Goal: Find contact information: Find contact information

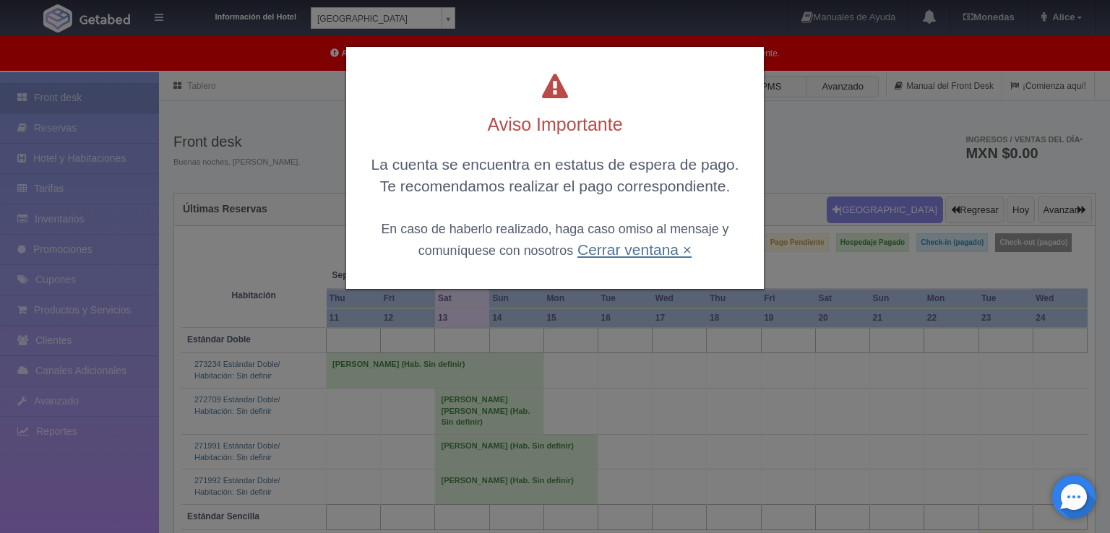
click at [637, 241] on link "Cerrar ventana ×" at bounding box center [634, 249] width 114 height 17
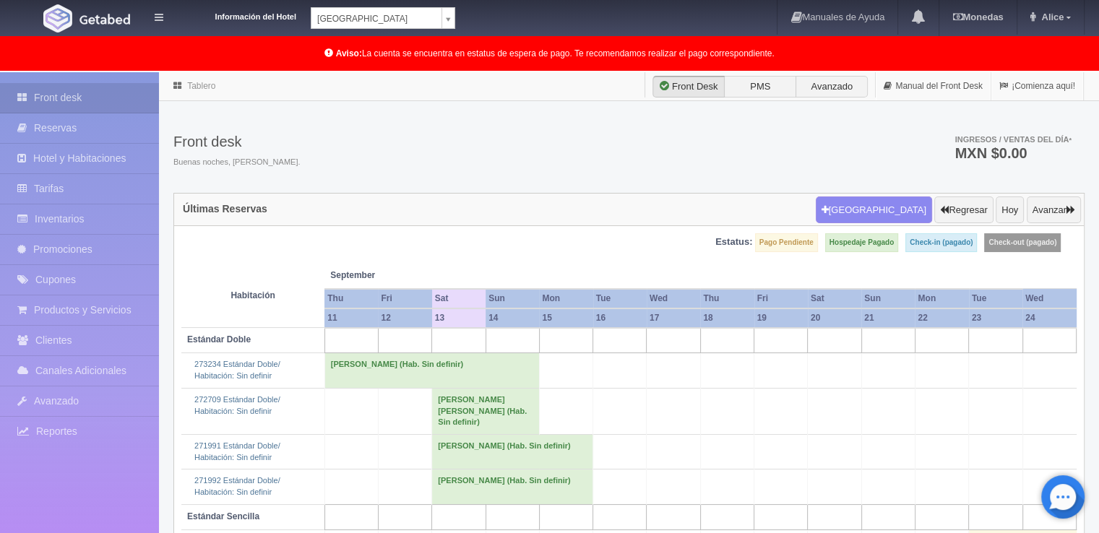
click at [459, 444] on td "[PERSON_NAME] (Hab. Sin definir)" at bounding box center [512, 451] width 161 height 35
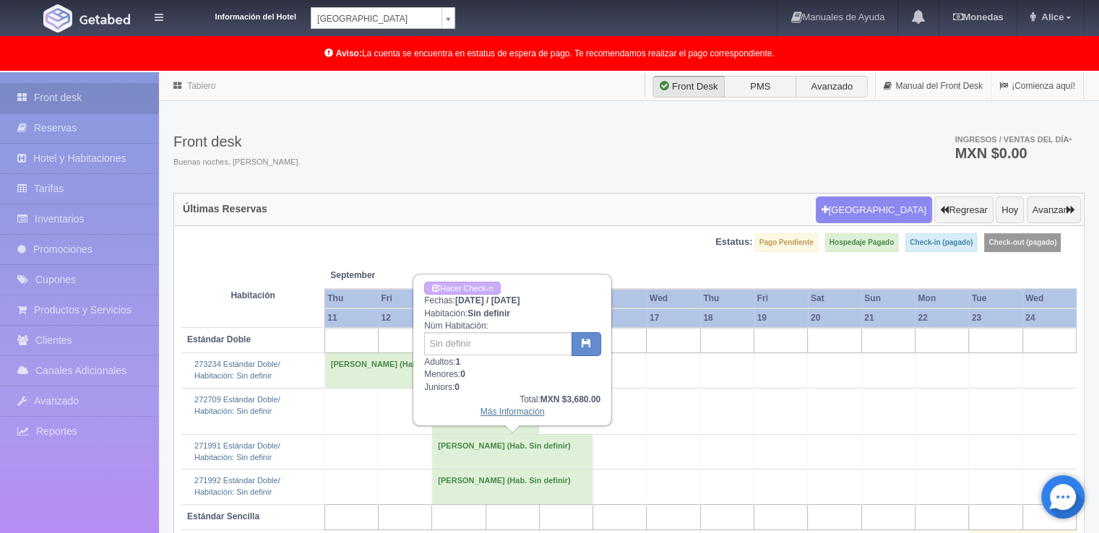
click at [493, 412] on link "Más Información" at bounding box center [512, 412] width 64 height 10
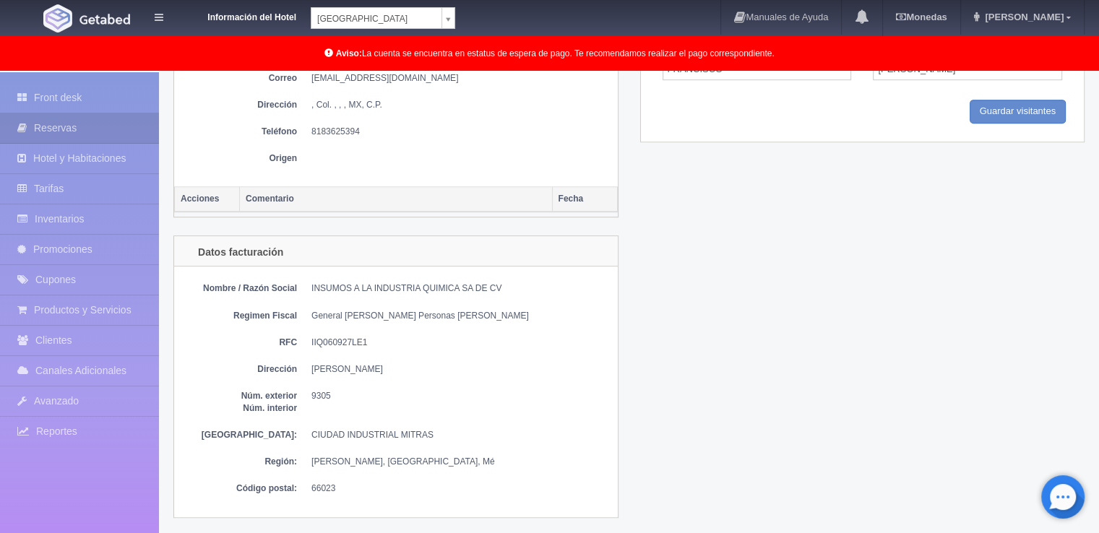
scroll to position [795, 0]
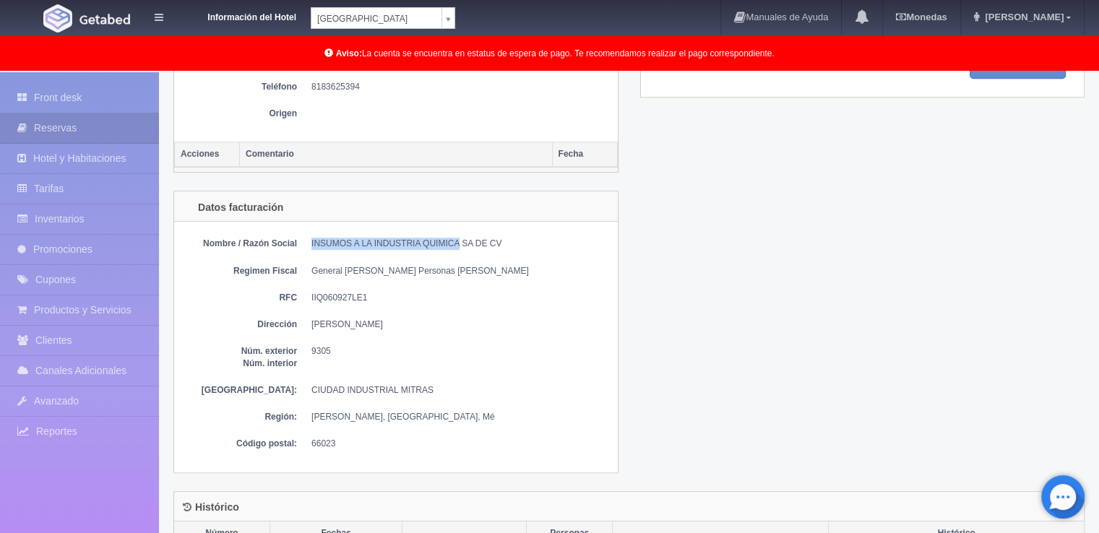
drag, startPoint x: 309, startPoint y: 237, endPoint x: 457, endPoint y: 232, distance: 148.2
click at [457, 238] on dl "Nombre / Razón Social INSUMOS A LA INDUSTRIA QUIMICA SA DE CV" at bounding box center [395, 244] width 429 height 12
copy dd "INSUMOS A LA INDUSTRIA QUIMICA"
drag, startPoint x: 371, startPoint y: 292, endPoint x: 308, endPoint y: 290, distance: 62.9
click at [308, 292] on dl "RFC IIQ060927LE1" at bounding box center [395, 298] width 429 height 12
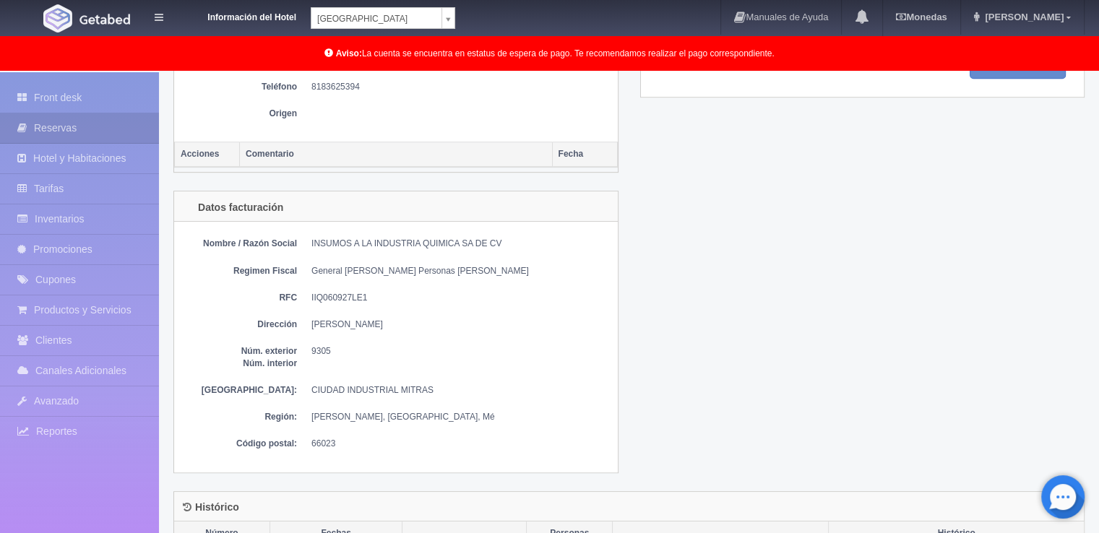
click at [317, 296] on dd "IIQ060927LE1" at bounding box center [460, 298] width 299 height 12
drag, startPoint x: 361, startPoint y: 293, endPoint x: 303, endPoint y: 285, distance: 59.1
click at [303, 285] on div "Nombre / Razón Social INSUMOS A LA INDUSTRIA QUIMICA SA DE CV Regimen Fiscal Ge…" at bounding box center [396, 347] width 444 height 250
copy dd "IIQ060927LE1"
click at [366, 376] on div "Nombre / Razón Social INSUMOS A LA INDUSTRIA QUIMICA SA DE CV Regimen Fiscal Ge…" at bounding box center [396, 347] width 444 height 250
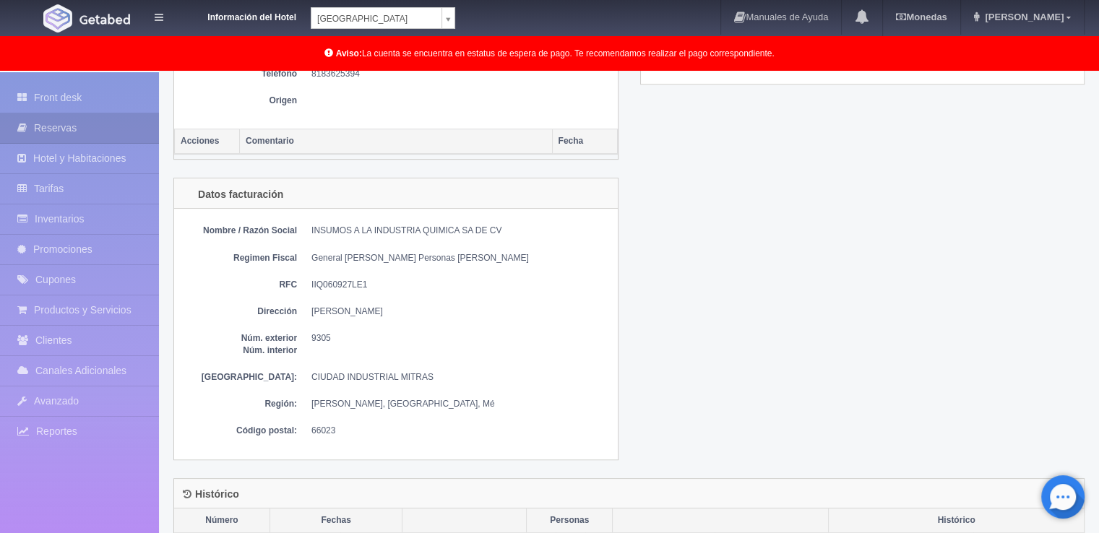
scroll to position [655, 0]
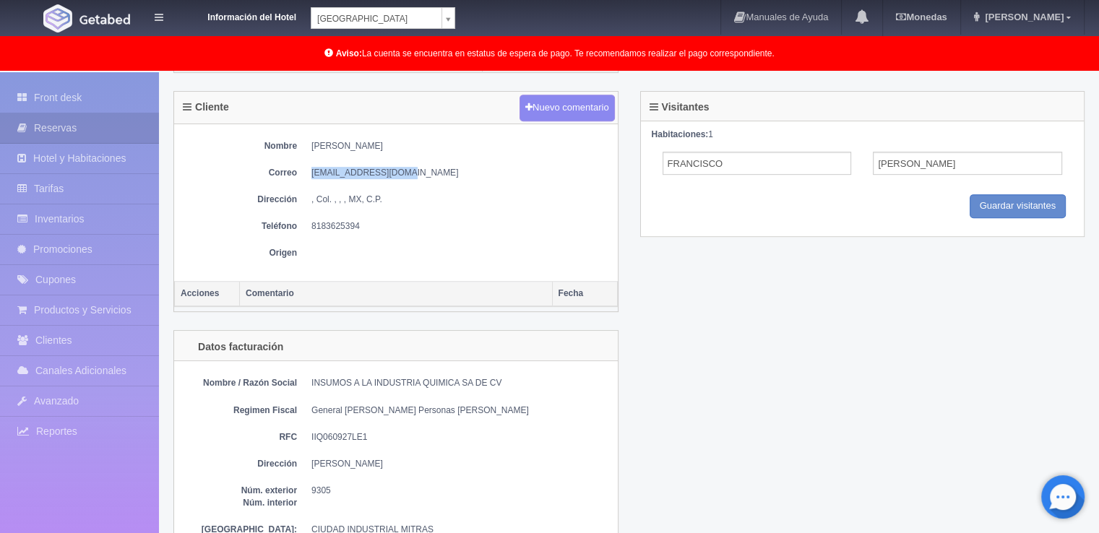
drag, startPoint x: 394, startPoint y: 168, endPoint x: 307, endPoint y: 160, distance: 87.1
click at [307, 160] on div "Nombre FRANCISCO CASTILLO DIAZ Correo fcastillo@iiq.com.mx Dirección , Col. , ,…" at bounding box center [396, 203] width 444 height 158
copy dd "fcastillo@iiq.com.mx"
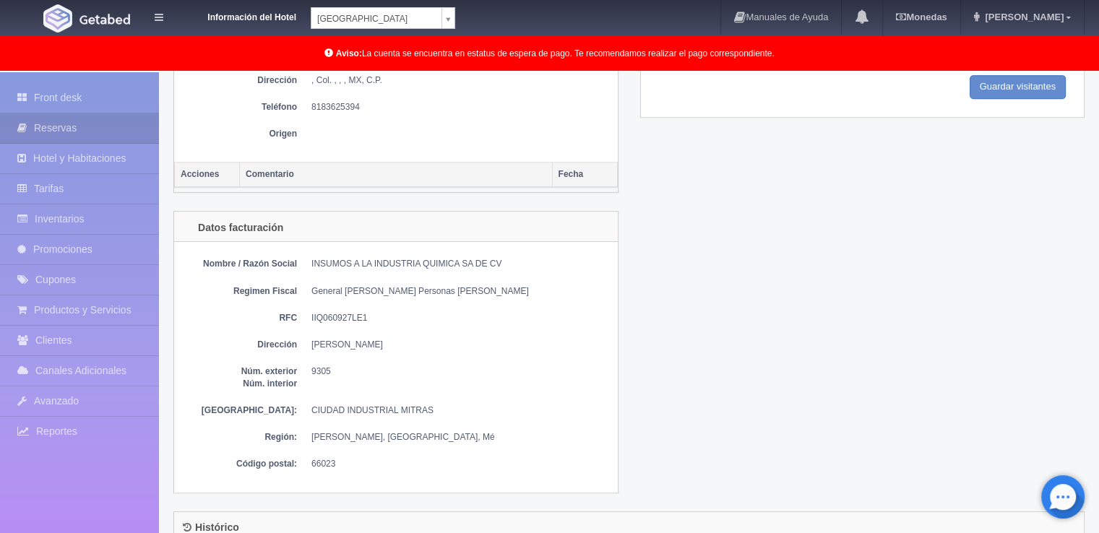
scroll to position [800, 0]
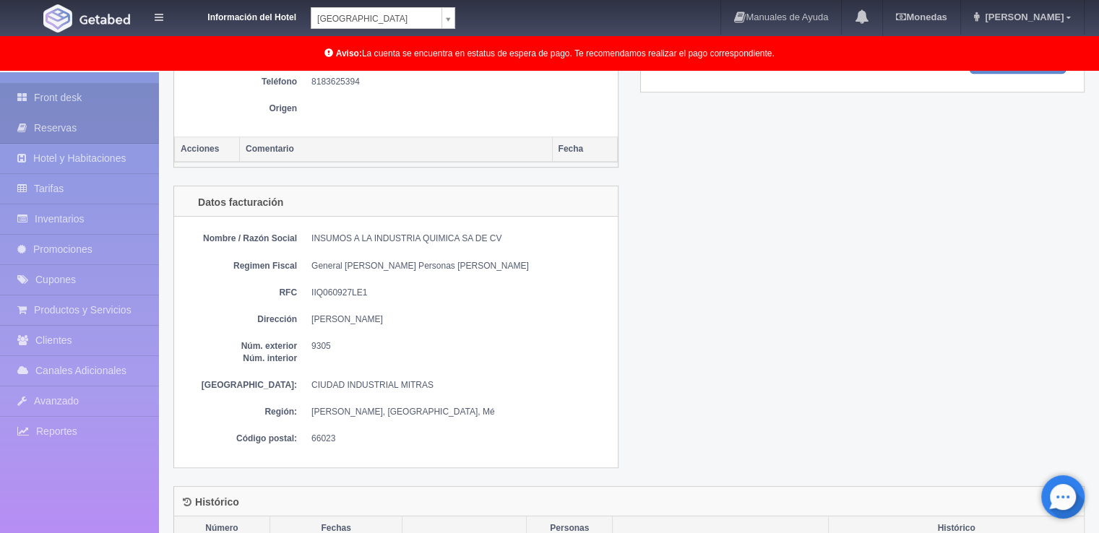
click at [43, 97] on link "Front desk" at bounding box center [79, 98] width 159 height 30
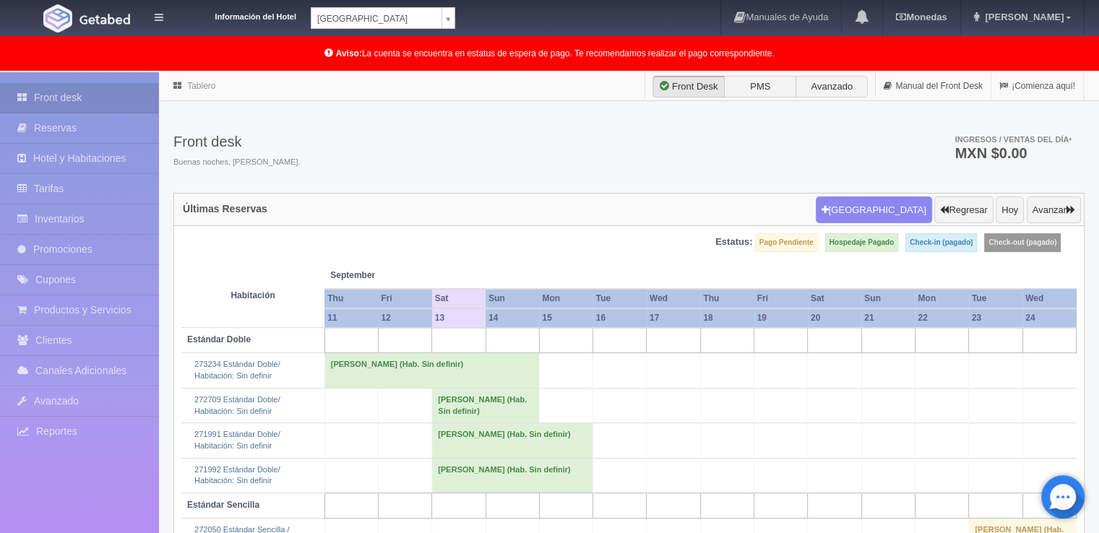
click at [449, 72] on body "Información del Hotel [GEOGRAPHIC_DATA] Campeche [GEOGRAPHIC_DATA] Campeche [GE…" at bounding box center [549, 388] width 1099 height 633
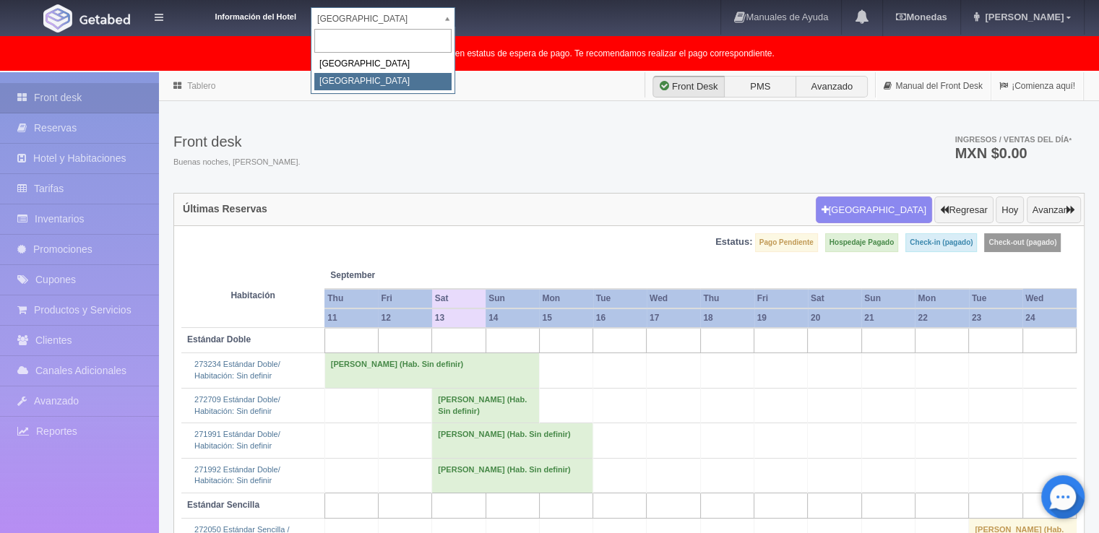
select select "375"
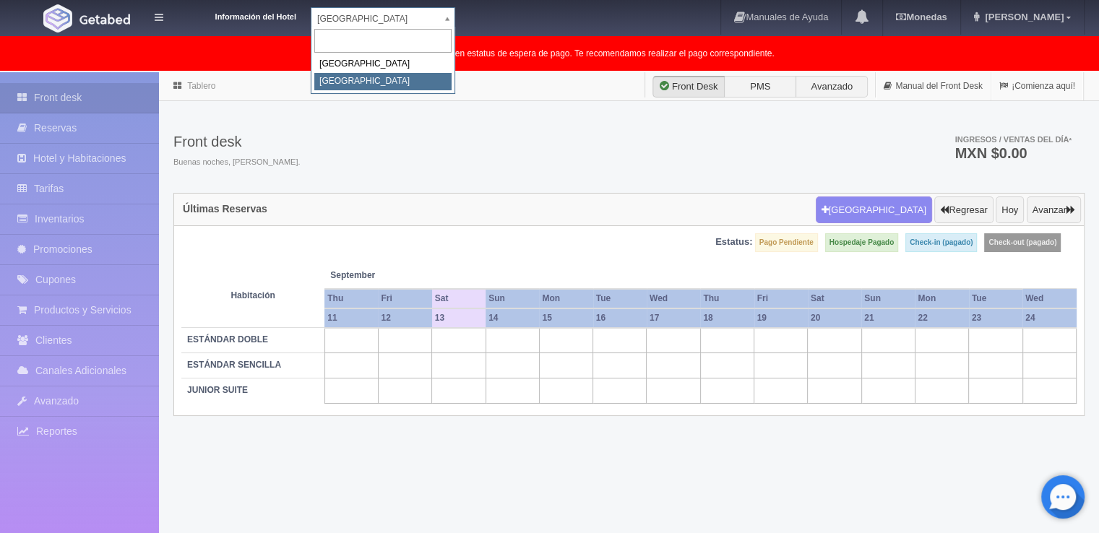
click at [447, 72] on body "Información del Hotel Hotel Plaza Colonial Hotel Plaza Campeche Hotel Plaza Col…" at bounding box center [549, 339] width 1099 height 535
select select "342"
